Goal: Task Accomplishment & Management: Manage account settings

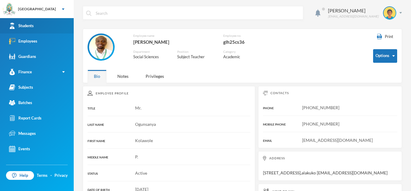
click at [44, 24] on link "Students" at bounding box center [37, 25] width 74 height 15
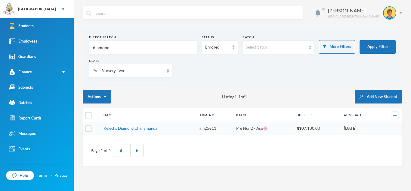
click at [121, 47] on input "diamond" at bounding box center [143, 48] width 102 height 14
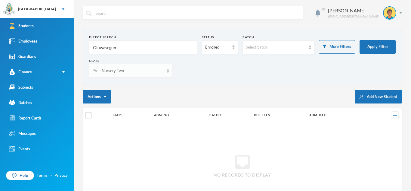
type input "Oluwasegun"
click at [167, 70] on img at bounding box center [168, 71] width 2 height 4
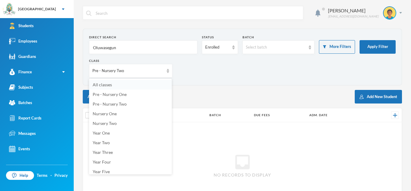
click at [129, 84] on li "All classes" at bounding box center [130, 85] width 83 height 10
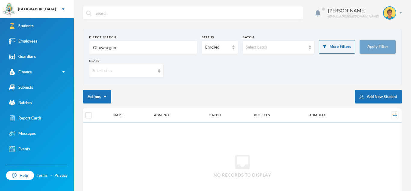
click at [378, 45] on button "Apply Filter" at bounding box center [378, 47] width 36 height 14
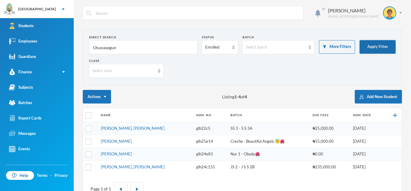
click at [378, 45] on button "Apply Filter" at bounding box center [378, 47] width 36 height 14
click at [132, 154] on link "[PERSON_NAME]" at bounding box center [116, 153] width 31 height 5
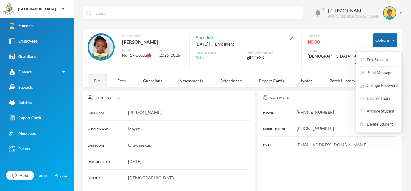
click at [384, 40] on button "Options" at bounding box center [385, 40] width 24 height 14
click at [379, 112] on button "Archive Student" at bounding box center [378, 111] width 36 height 11
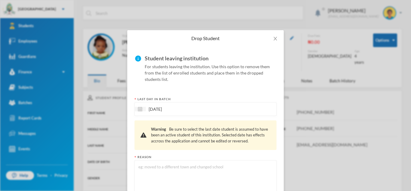
scroll to position [46, 0]
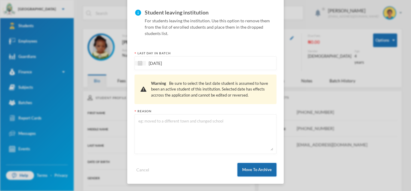
click at [265, 171] on button "Move To Archive" at bounding box center [257, 170] width 39 height 14
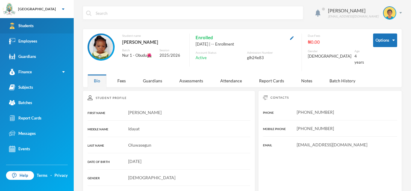
click at [37, 19] on link "Students" at bounding box center [37, 25] width 74 height 15
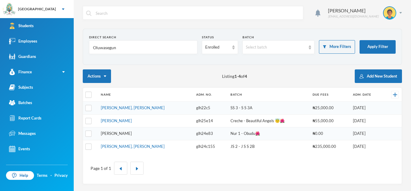
click at [132, 134] on link "[PERSON_NAME]" at bounding box center [116, 133] width 31 height 5
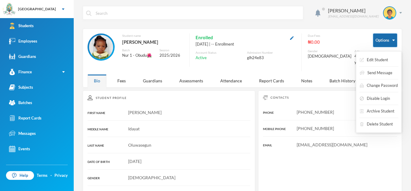
click at [392, 36] on button "Options" at bounding box center [385, 40] width 24 height 14
click at [383, 112] on button "Archive Student" at bounding box center [378, 111] width 36 height 11
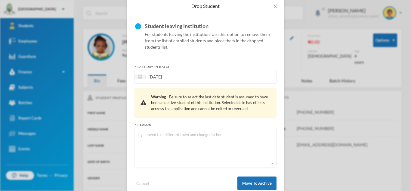
scroll to position [46, 0]
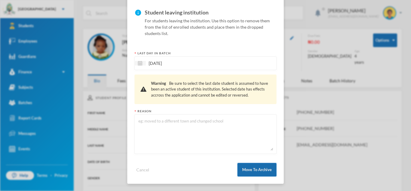
click at [255, 167] on button "Move To Archive" at bounding box center [257, 170] width 39 height 14
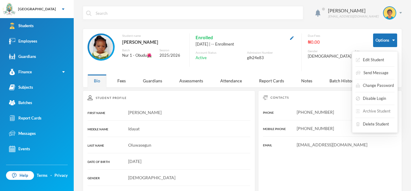
click at [372, 111] on button "Archive Student" at bounding box center [374, 111] width 36 height 11
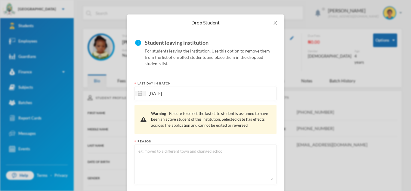
scroll to position [46, 0]
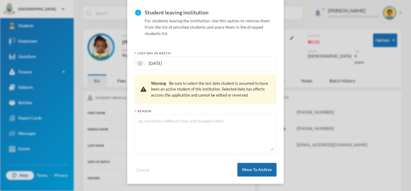
click at [259, 171] on button "Move To Archive" at bounding box center [257, 170] width 39 height 14
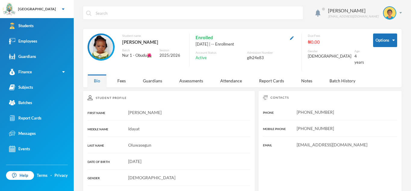
scroll to position [16, 0]
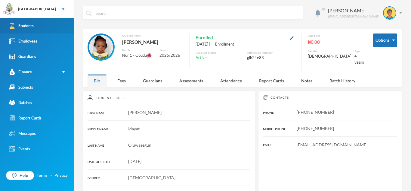
click at [49, 22] on link "Students" at bounding box center [37, 25] width 74 height 15
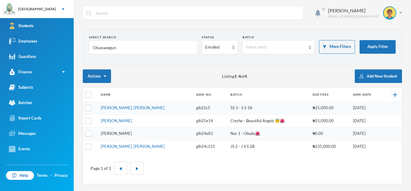
click at [131, 134] on link "[PERSON_NAME]" at bounding box center [116, 133] width 31 height 5
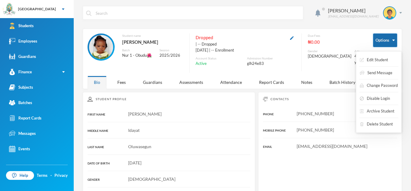
click at [386, 38] on button "Options" at bounding box center [385, 40] width 24 height 14
click at [372, 110] on button "Archive Student" at bounding box center [378, 111] width 36 height 11
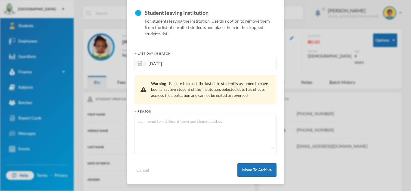
scroll to position [46, 0]
click at [258, 171] on button "Move To Archive" at bounding box center [257, 170] width 39 height 14
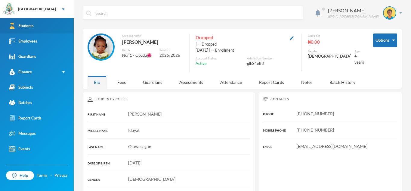
click at [48, 28] on link "Students" at bounding box center [37, 25] width 74 height 15
